Goal: Participate in discussion: Engage in conversation with other users on a specific topic

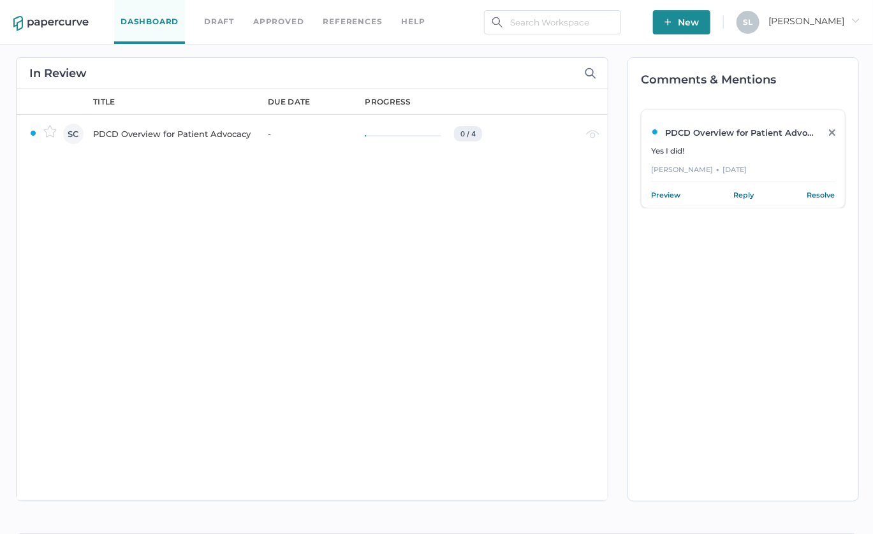
click at [180, 132] on div "PDCD Overview for Patient Advocacy" at bounding box center [172, 133] width 159 height 15
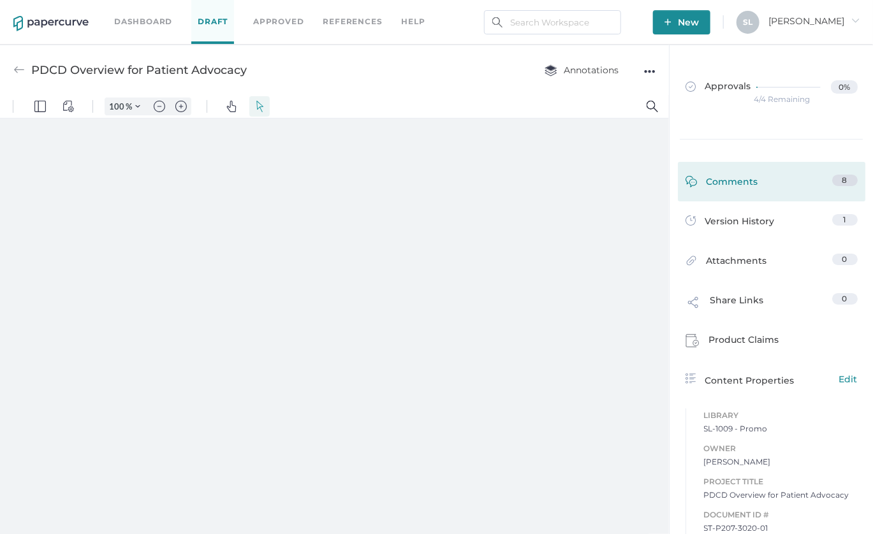
type input "135"
click at [735, 182] on div "Comments" at bounding box center [722, 185] width 73 height 20
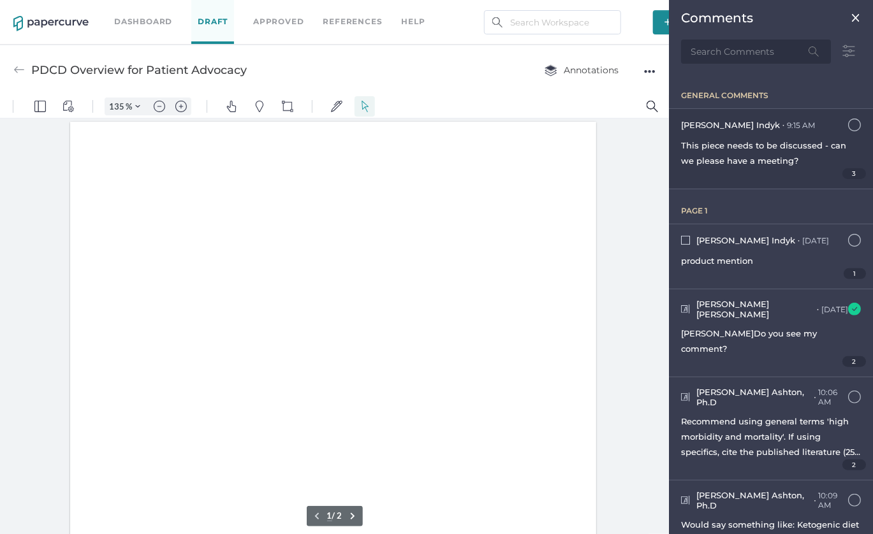
scroll to position [1, 0]
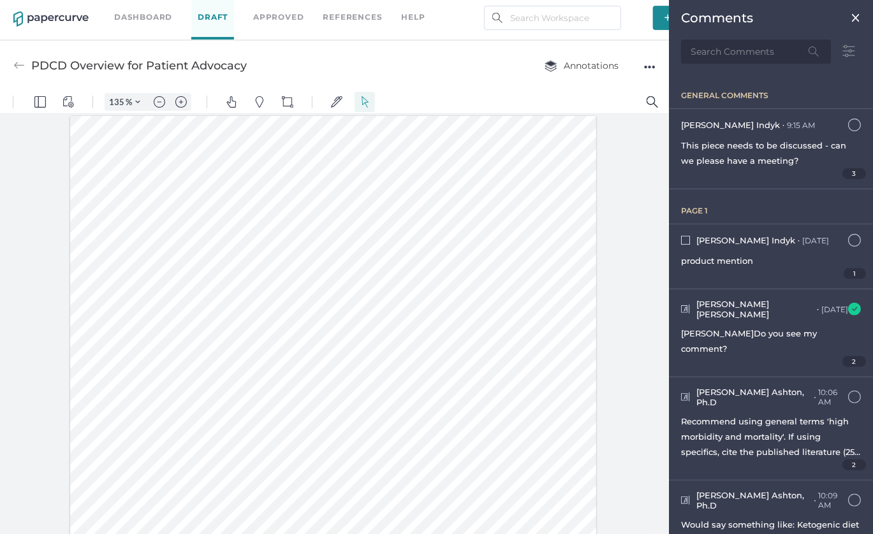
click at [853, 14] on img at bounding box center [856, 18] width 10 height 10
